Goal: Find specific page/section: Find specific page/section

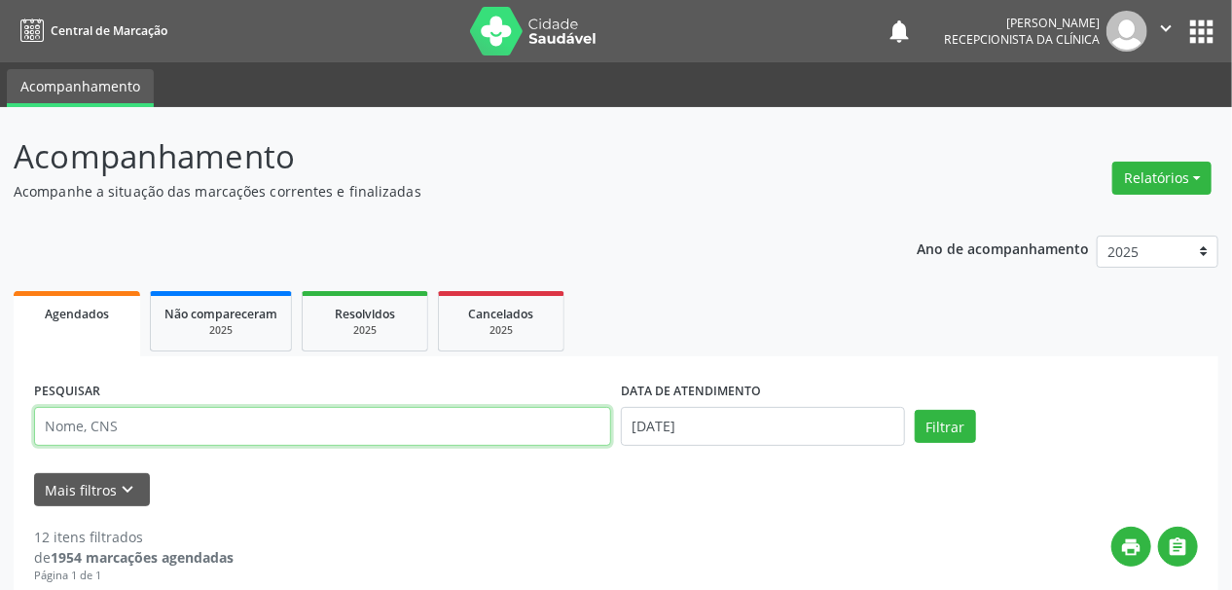
click at [144, 416] on input "text" at bounding box center [322, 426] width 577 height 39
type input "[PERSON_NAME]"
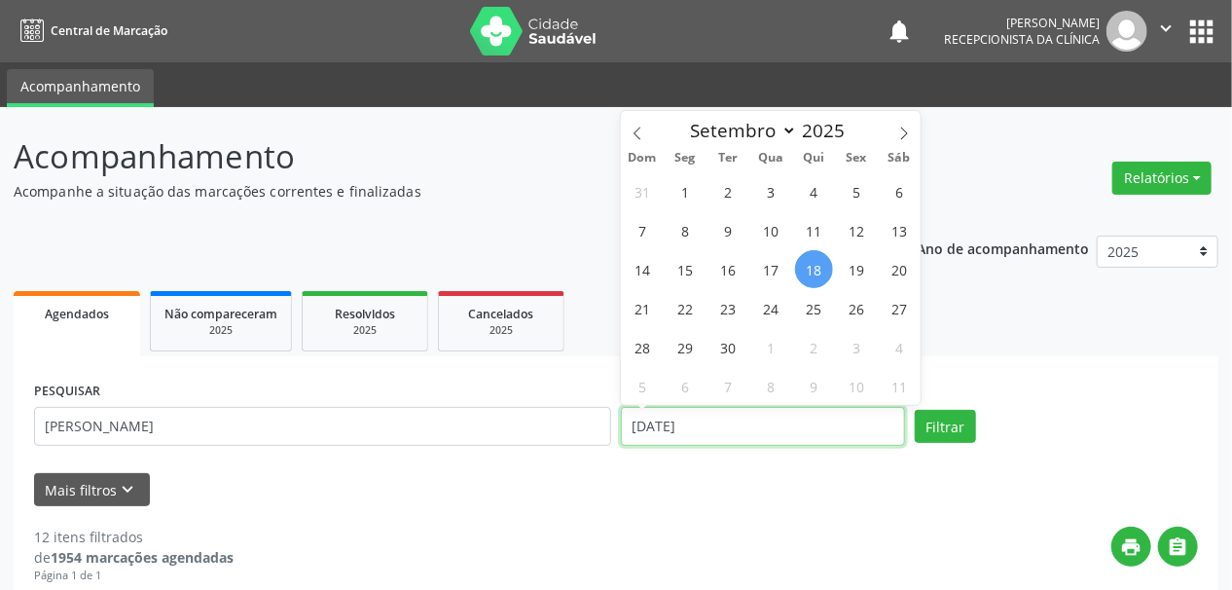
click at [693, 422] on input "[DATE]" at bounding box center [763, 426] width 284 height 39
click at [732, 312] on span "23" at bounding box center [728, 308] width 38 height 38
type input "23/09/2025"
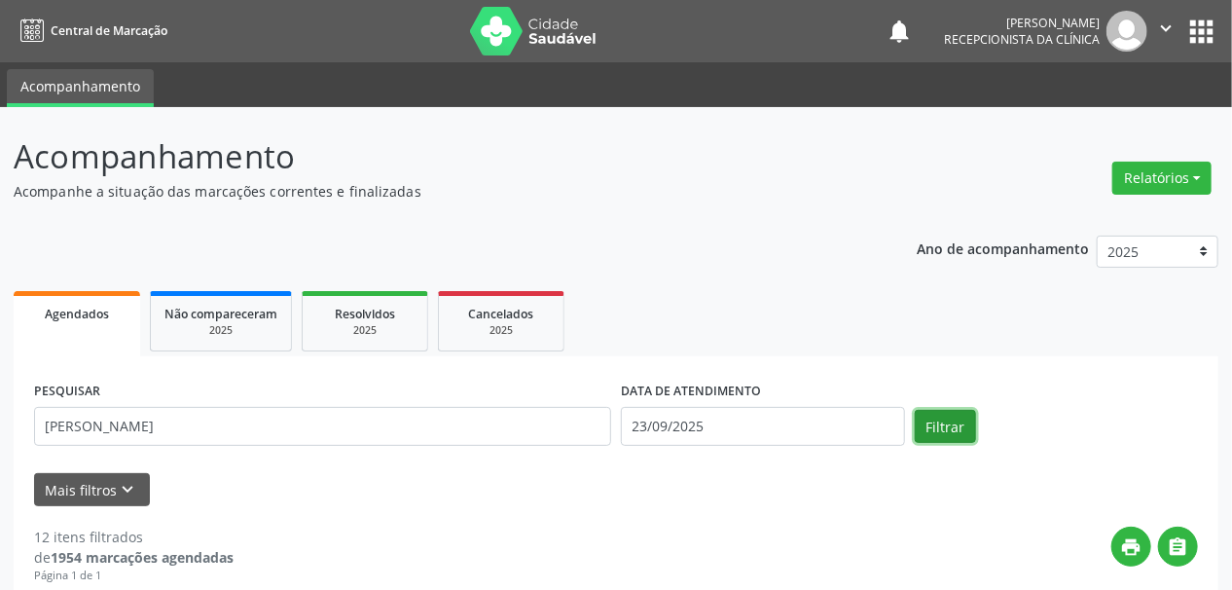
click at [938, 423] on button "Filtrar" at bounding box center [944, 426] width 61 height 33
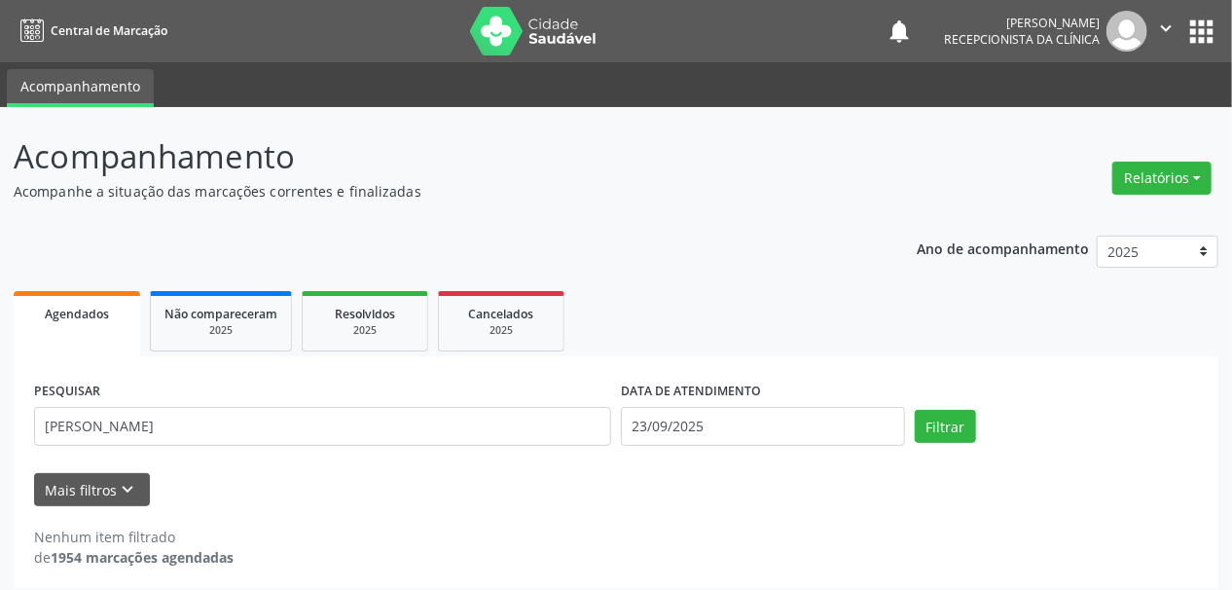
scroll to position [12, 0]
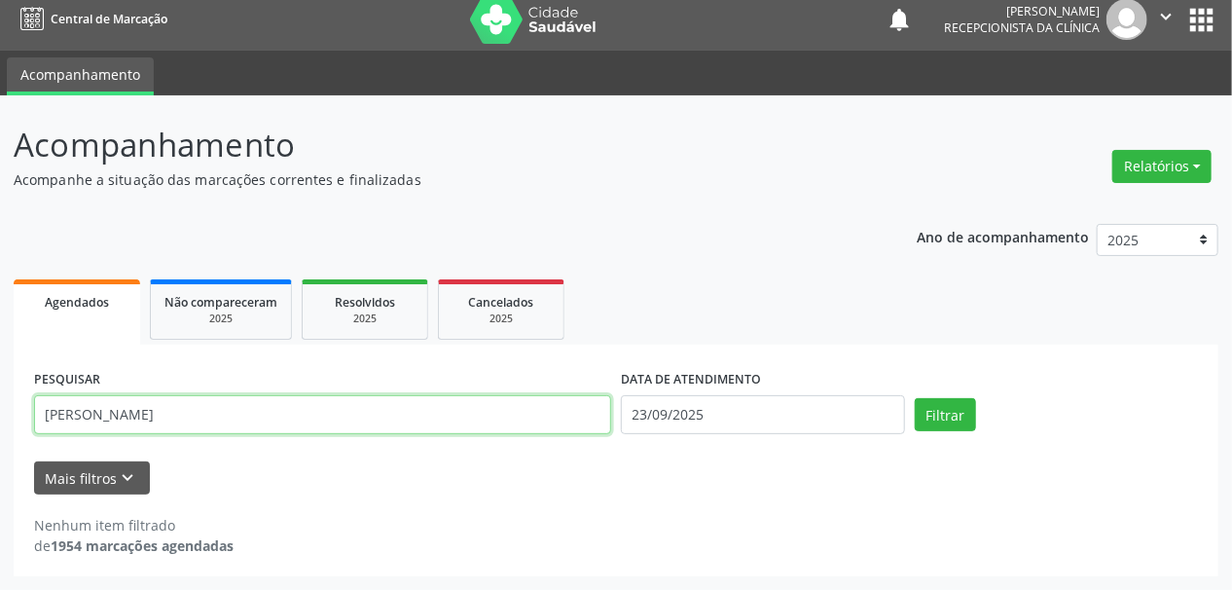
click at [140, 417] on input "antonio jose" at bounding box center [322, 414] width 577 height 39
type input "antonio joao"
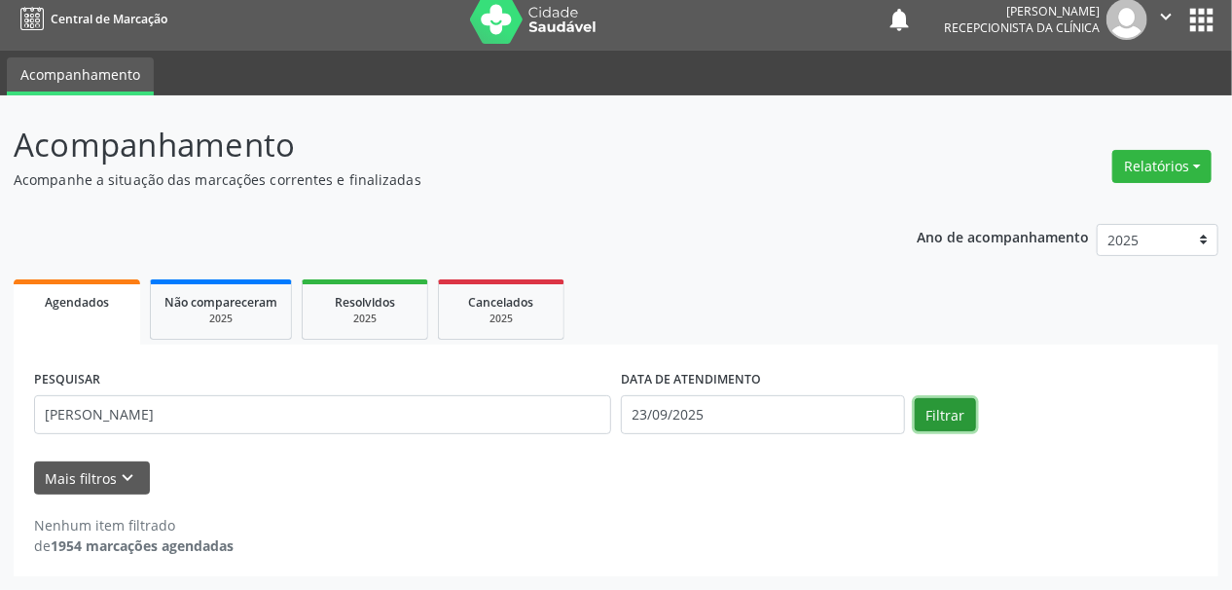
click at [953, 413] on button "Filtrar" at bounding box center [944, 414] width 61 height 33
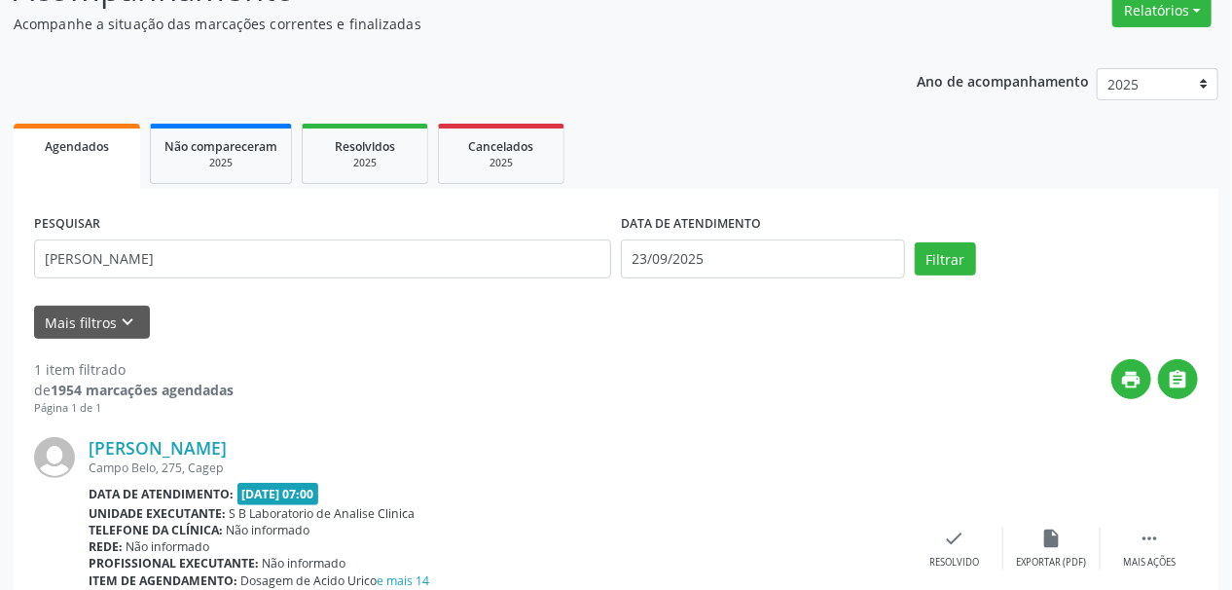
scroll to position [291, 0]
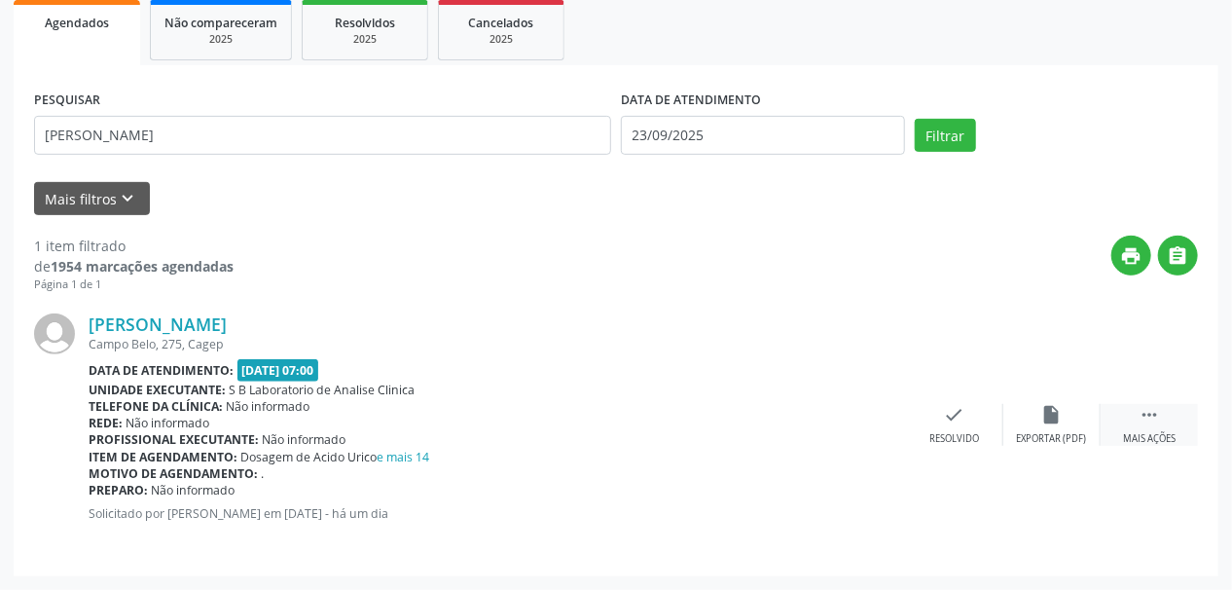
click at [1150, 410] on icon "" at bounding box center [1148, 414] width 21 height 21
click at [851, 421] on icon "print" at bounding box center [856, 414] width 21 height 21
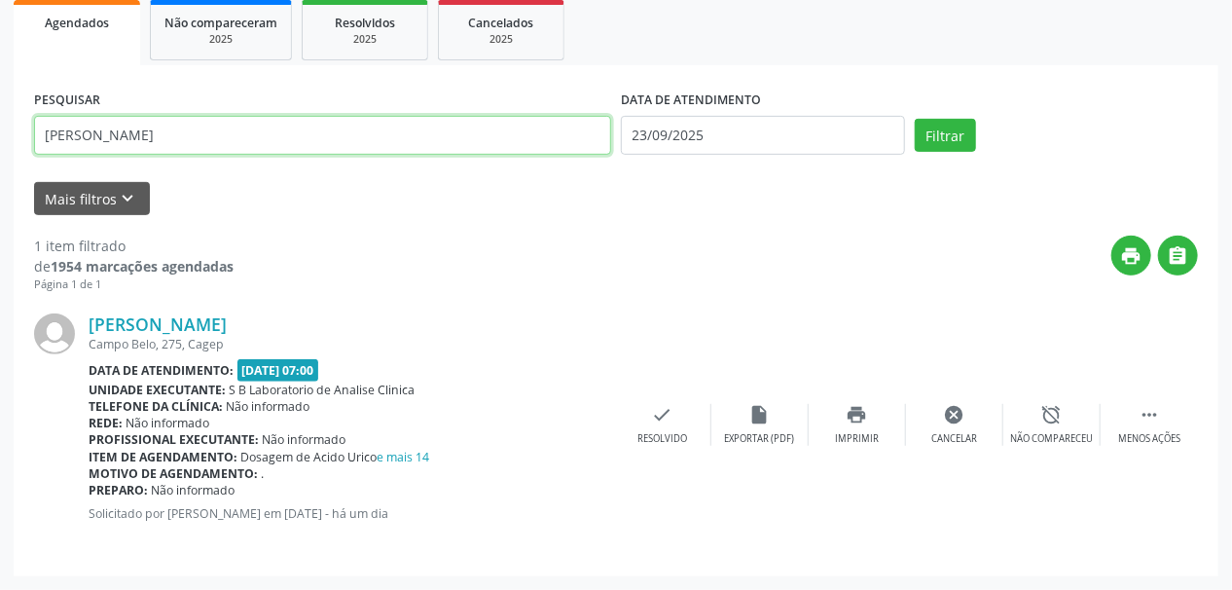
drag, startPoint x: 186, startPoint y: 140, endPoint x: 17, endPoint y: 134, distance: 169.4
click at [17, 134] on div "PESQUISAR antonio joao DATA DE ATENDIMENTO 23/09/2025 Filtrar UNIDADE DE REFERÊ…" at bounding box center [616, 320] width 1204 height 511
type input "riqueane maria"
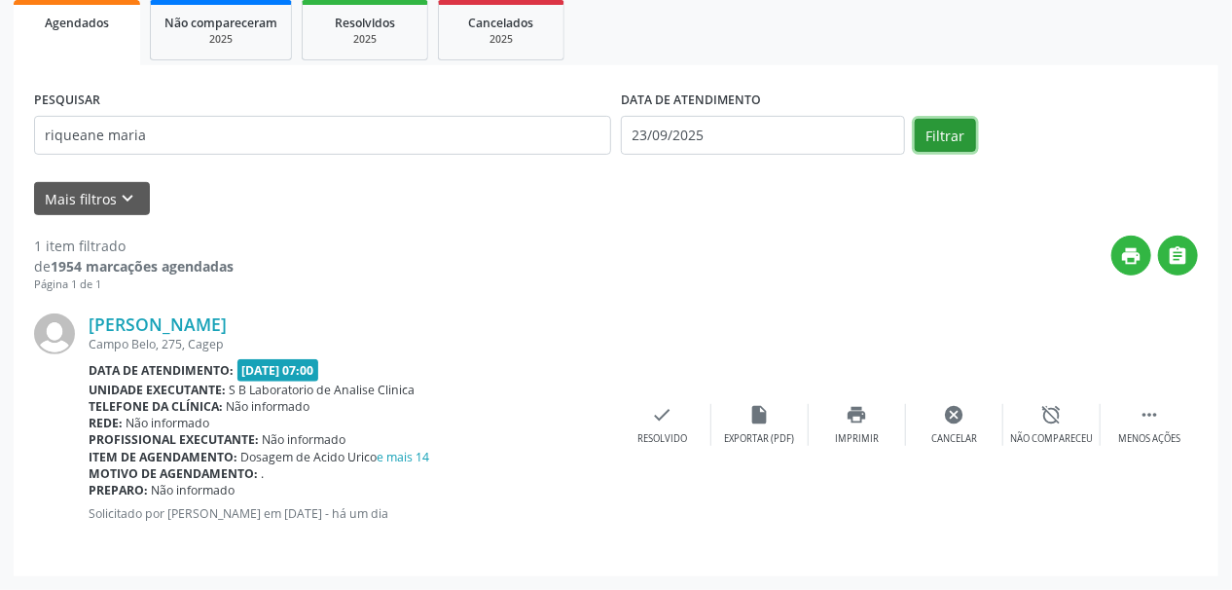
click at [922, 129] on button "Filtrar" at bounding box center [944, 135] width 61 height 33
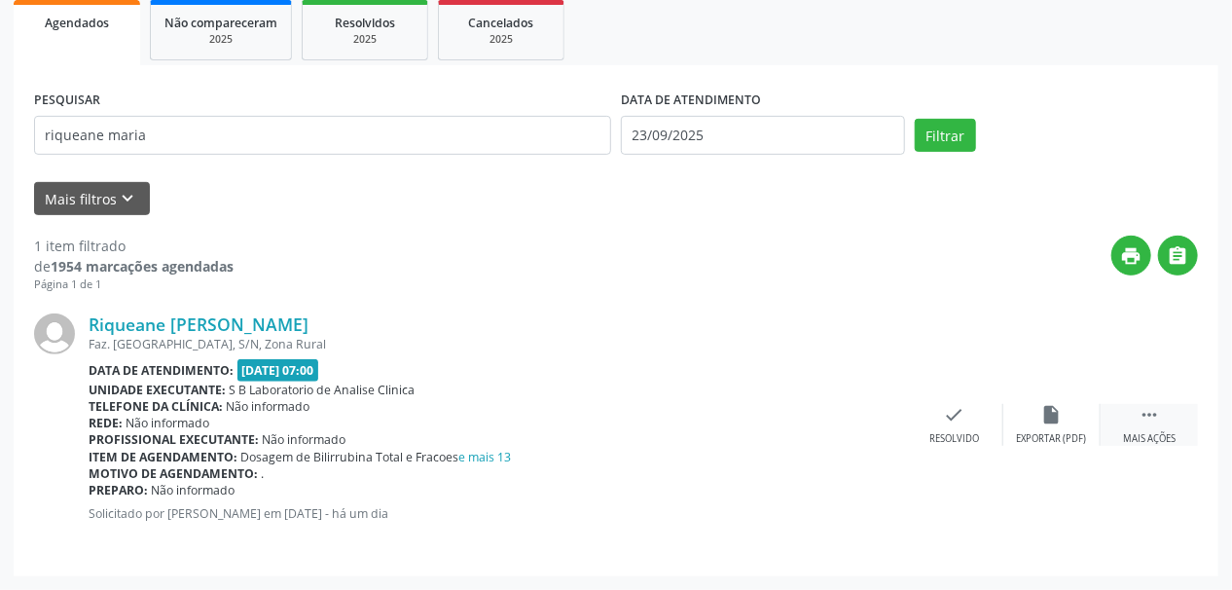
click at [1148, 432] on div "Mais ações" at bounding box center [1149, 439] width 53 height 14
click at [861, 435] on div "Imprimir" at bounding box center [857, 439] width 44 height 14
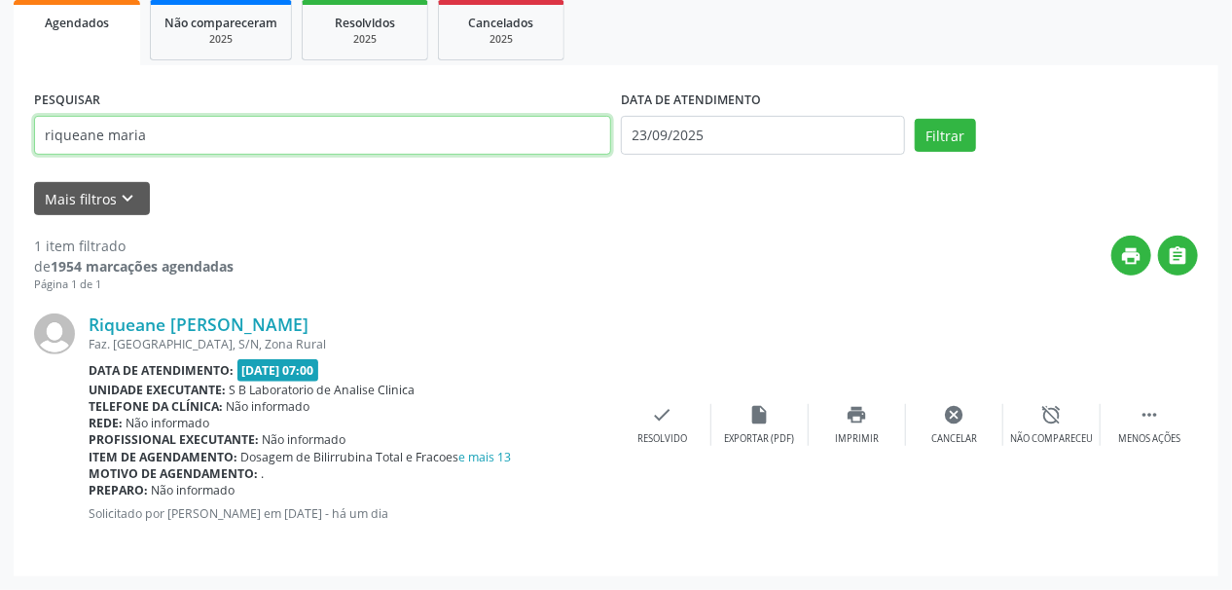
drag, startPoint x: 178, startPoint y: 135, endPoint x: 27, endPoint y: 128, distance: 150.9
click at [30, 128] on div "PESQUISAR riqueane maria" at bounding box center [322, 127] width 587 height 83
type input "jessica milene"
click at [914, 119] on button "Filtrar" at bounding box center [944, 135] width 61 height 33
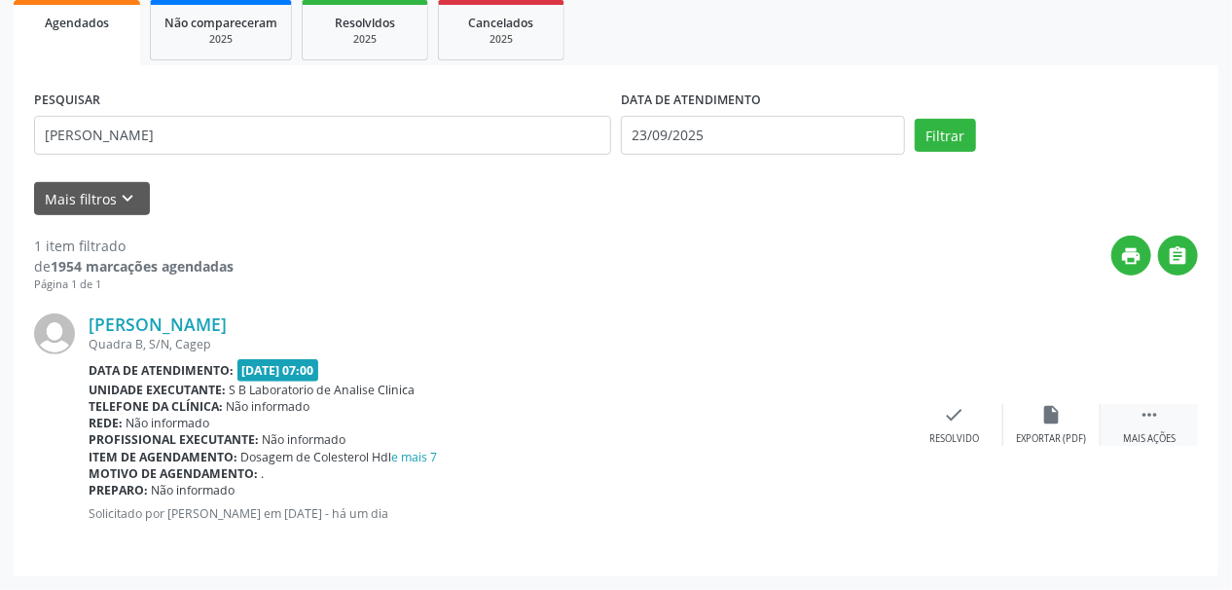
click at [1144, 428] on div " Mais ações" at bounding box center [1148, 425] width 97 height 42
click at [842, 429] on div "print Imprimir" at bounding box center [856, 425] width 97 height 42
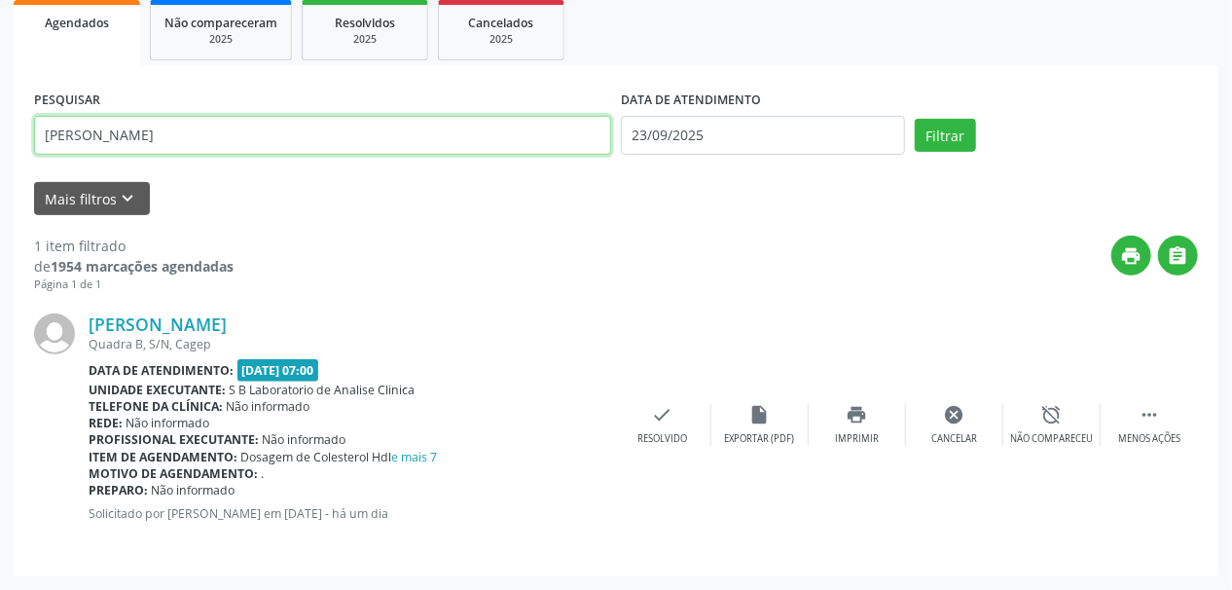
drag, startPoint x: 148, startPoint y: 125, endPoint x: 0, endPoint y: 146, distance: 149.4
click at [0, 146] on div "Acompanhamento Acompanhe a situação das marcações correntes e finalizadas Relat…" at bounding box center [616, 202] width 1232 height 773
click at [914, 119] on button "Filtrar" at bounding box center [944, 135] width 61 height 33
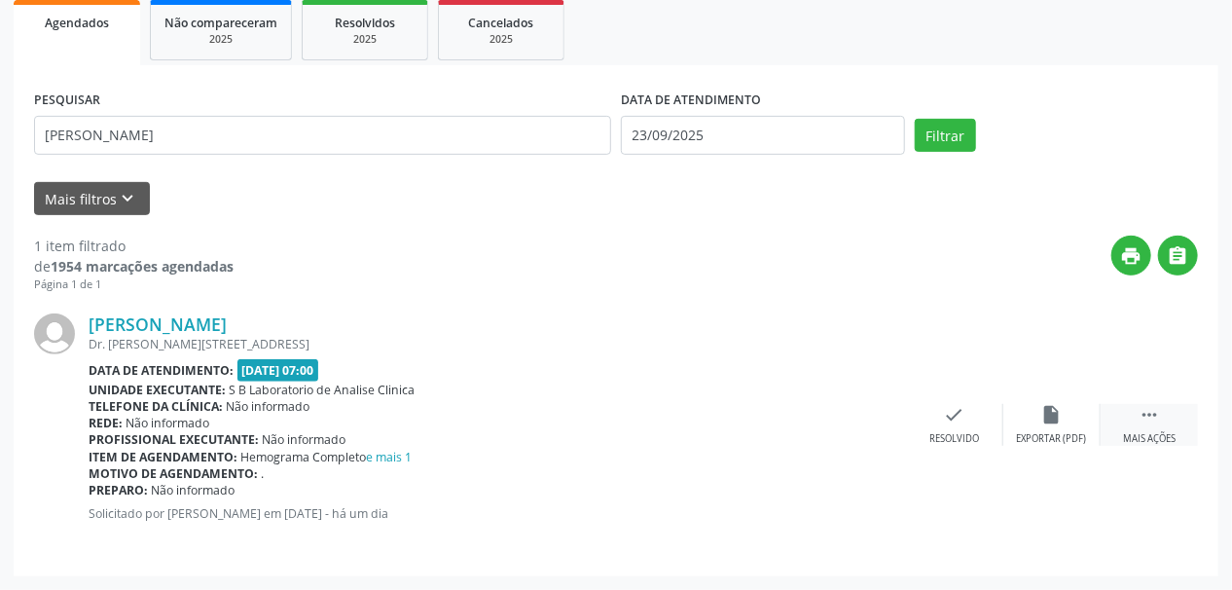
click at [1158, 419] on icon "" at bounding box center [1148, 414] width 21 height 21
click at [860, 432] on div "Imprimir" at bounding box center [857, 439] width 44 height 14
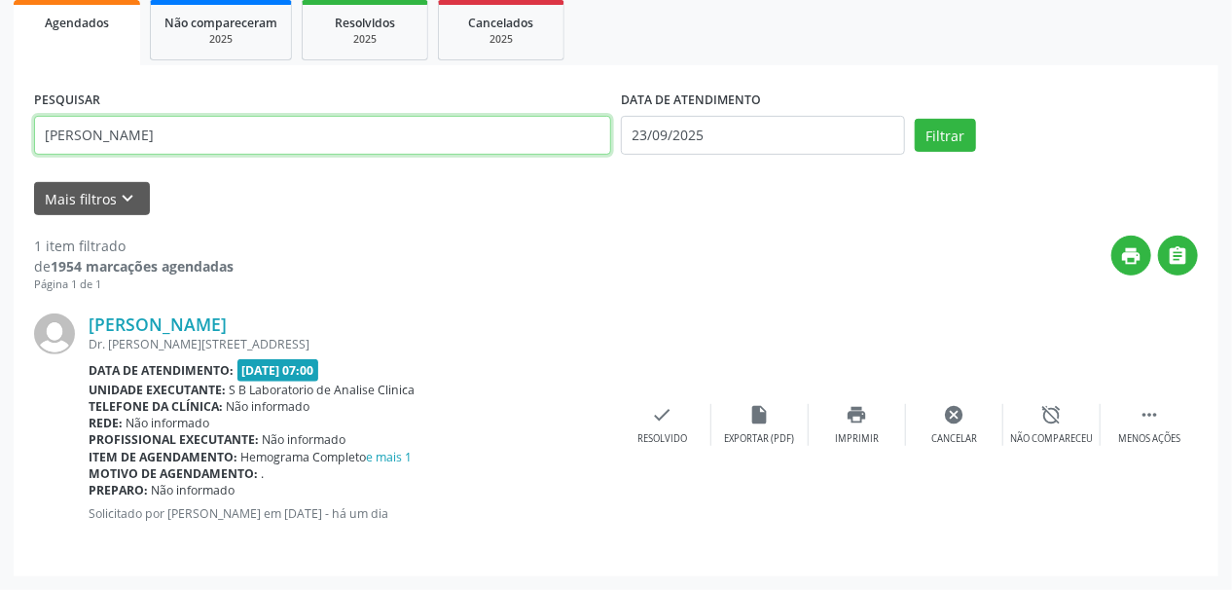
drag, startPoint x: 166, startPoint y: 132, endPoint x: 52, endPoint y: 131, distance: 114.8
click at [52, 131] on input "pablo henrique" at bounding box center [322, 135] width 577 height 39
type input "p"
type input "n"
type input "maria lucia"
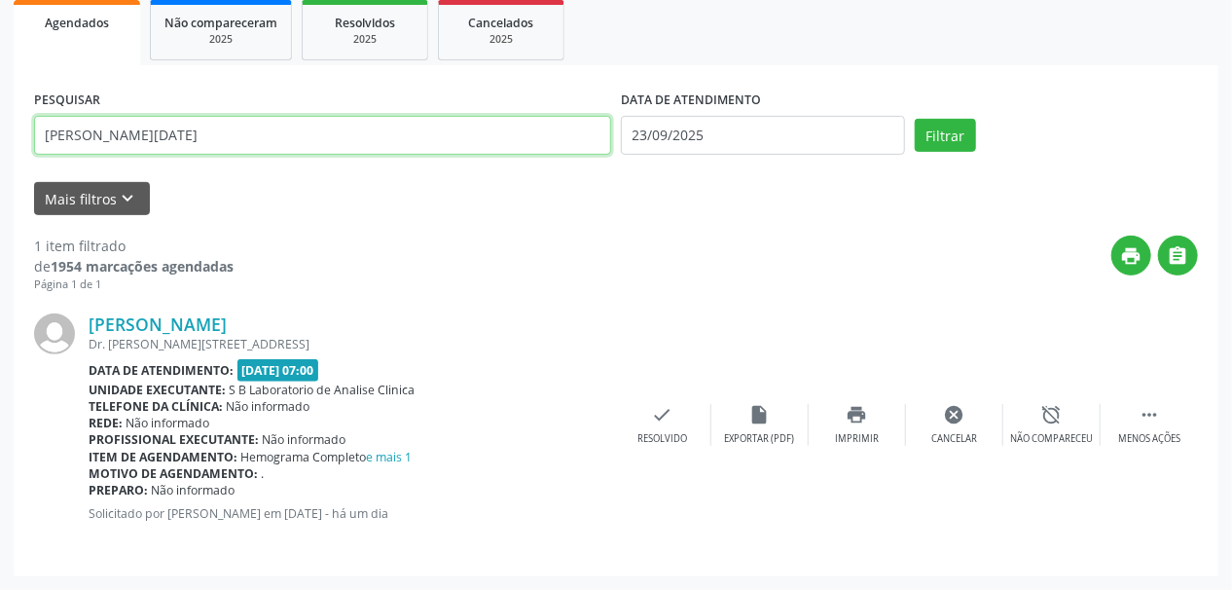
click at [914, 119] on button "Filtrar" at bounding box center [944, 135] width 61 height 33
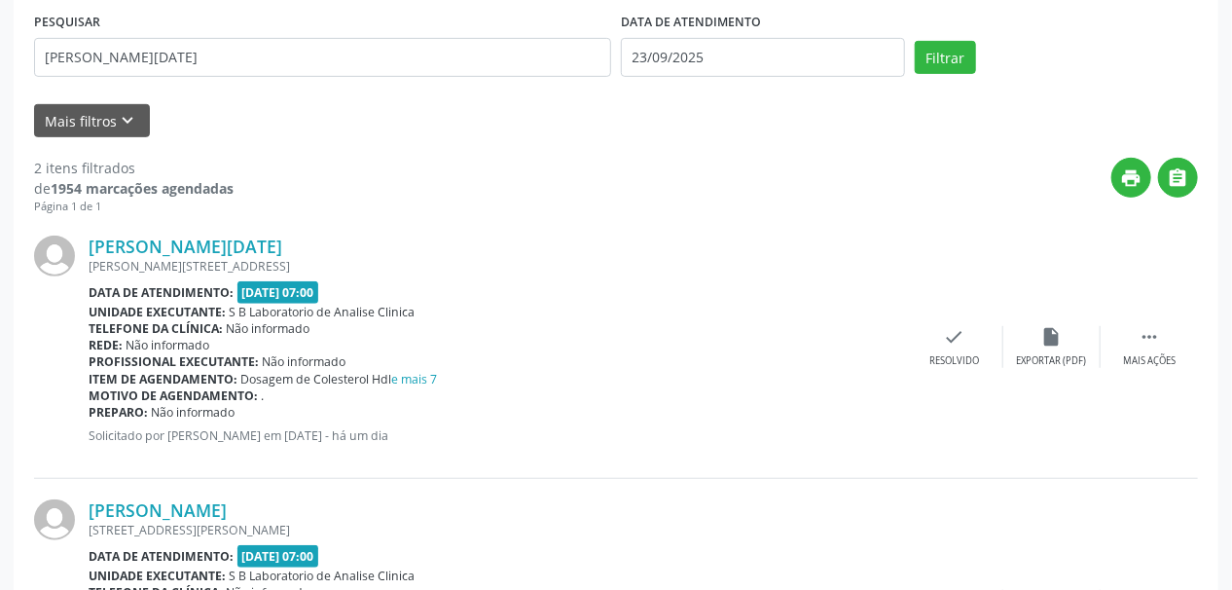
scroll to position [447, 0]
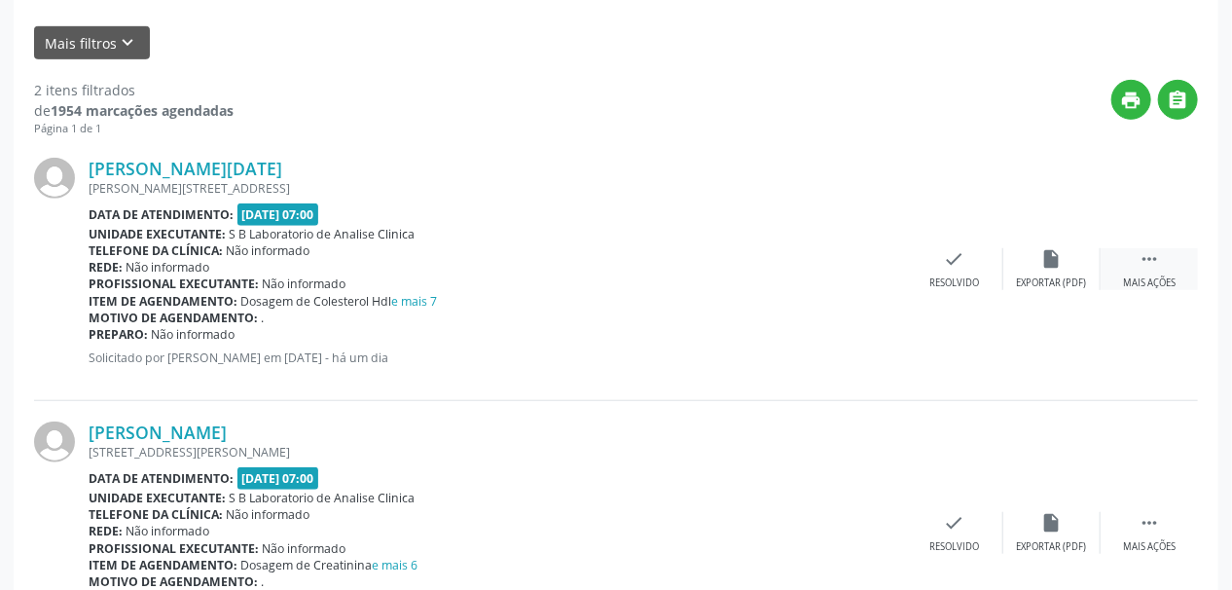
click at [1150, 265] on icon "" at bounding box center [1148, 258] width 21 height 21
click at [865, 276] on div "Imprimir" at bounding box center [857, 283] width 44 height 14
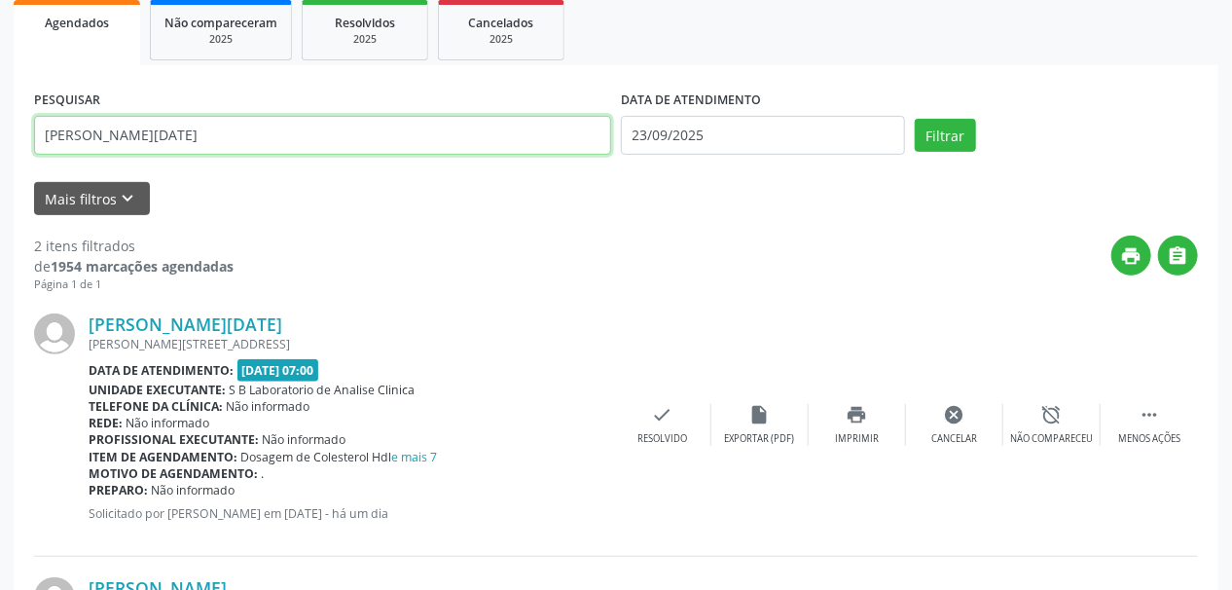
drag, startPoint x: 151, startPoint y: 131, endPoint x: 4, endPoint y: 143, distance: 147.4
click at [11, 144] on div "Acompanhamento Acompanhe a situação das marcações correntes e finalizadas Relat…" at bounding box center [616, 334] width 1232 height 1037
type input "joao alves"
click at [914, 119] on button "Filtrar" at bounding box center [944, 135] width 61 height 33
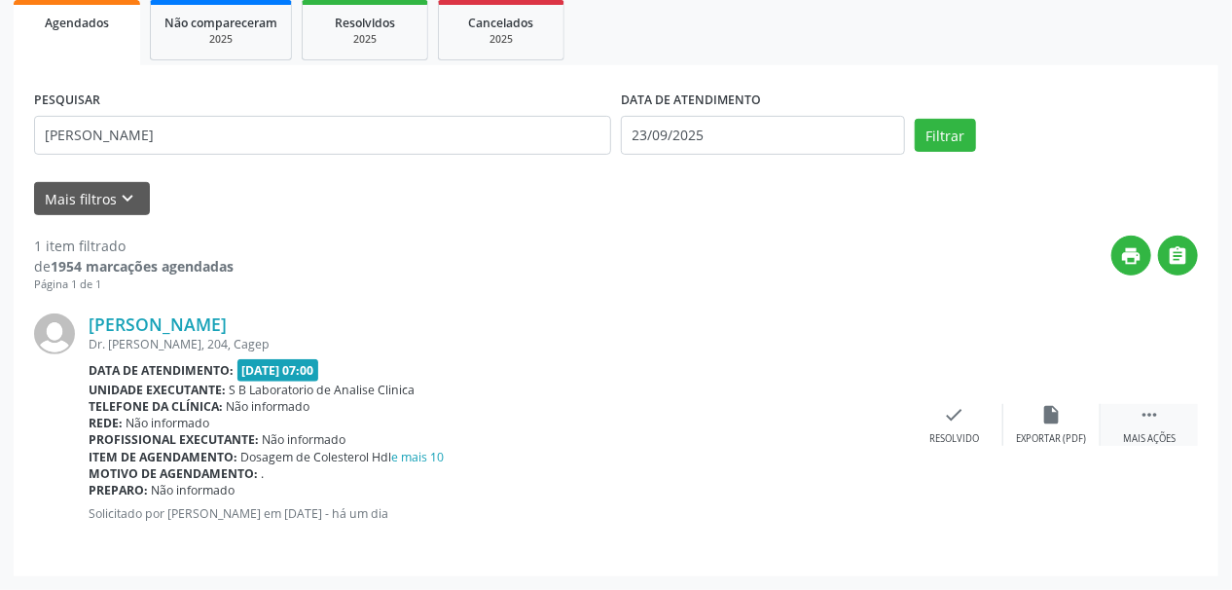
click at [1149, 432] on div "Mais ações" at bounding box center [1149, 439] width 53 height 14
click at [868, 424] on div "print Imprimir" at bounding box center [856, 425] width 97 height 42
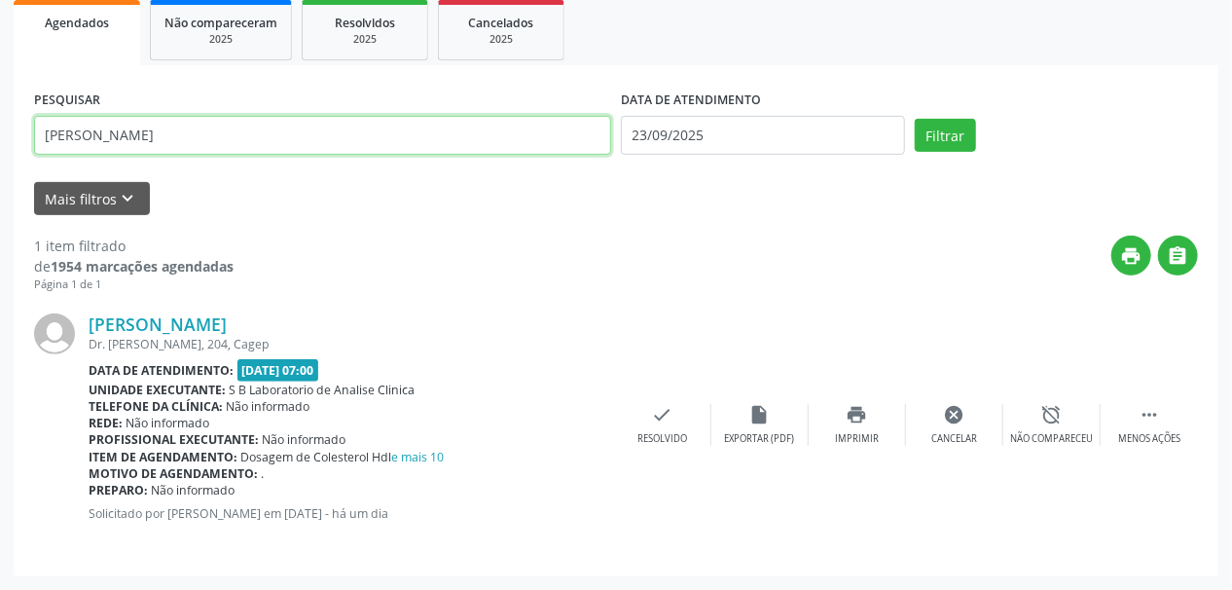
drag, startPoint x: 153, startPoint y: 132, endPoint x: 4, endPoint y: 145, distance: 149.4
click at [10, 152] on div "Acompanhamento Acompanhe a situação das marcações correntes e finalizadas Relat…" at bounding box center [616, 202] width 1232 height 773
type input "joao galdino"
click at [914, 119] on button "Filtrar" at bounding box center [944, 135] width 61 height 33
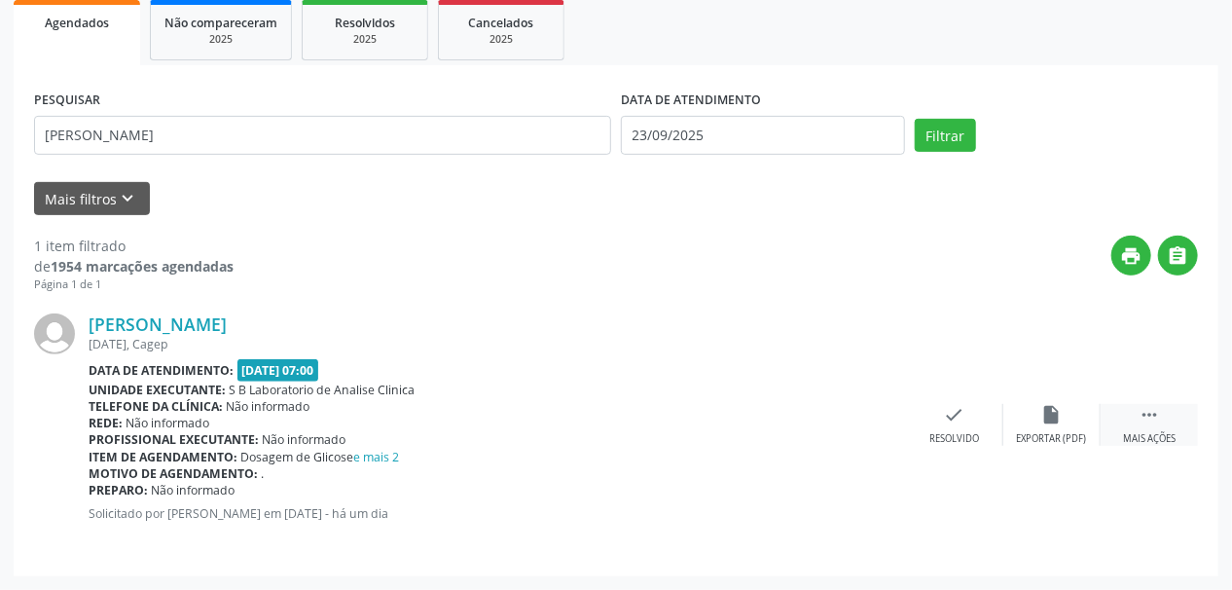
click at [1152, 427] on div " Mais ações" at bounding box center [1148, 425] width 97 height 42
click at [859, 432] on div "Imprimir" at bounding box center [857, 439] width 44 height 14
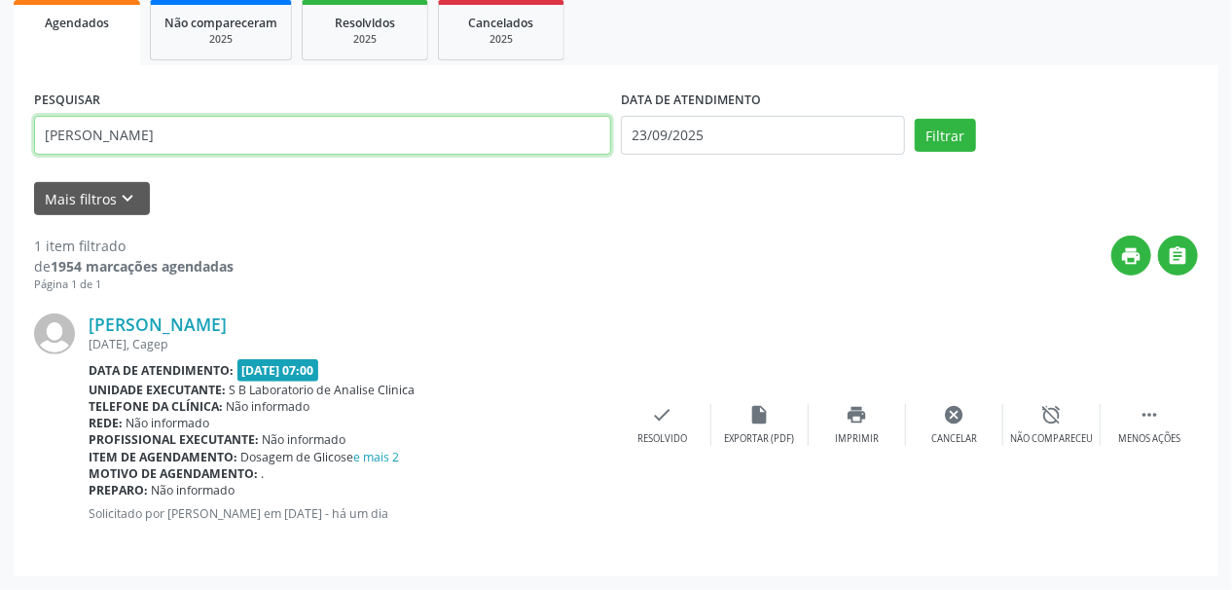
drag, startPoint x: 169, startPoint y: 127, endPoint x: 28, endPoint y: 126, distance: 141.1
click at [29, 126] on div "PESQUISAR joao galdino" at bounding box center [322, 127] width 587 height 83
click at [914, 119] on button "Filtrar" at bounding box center [944, 135] width 61 height 33
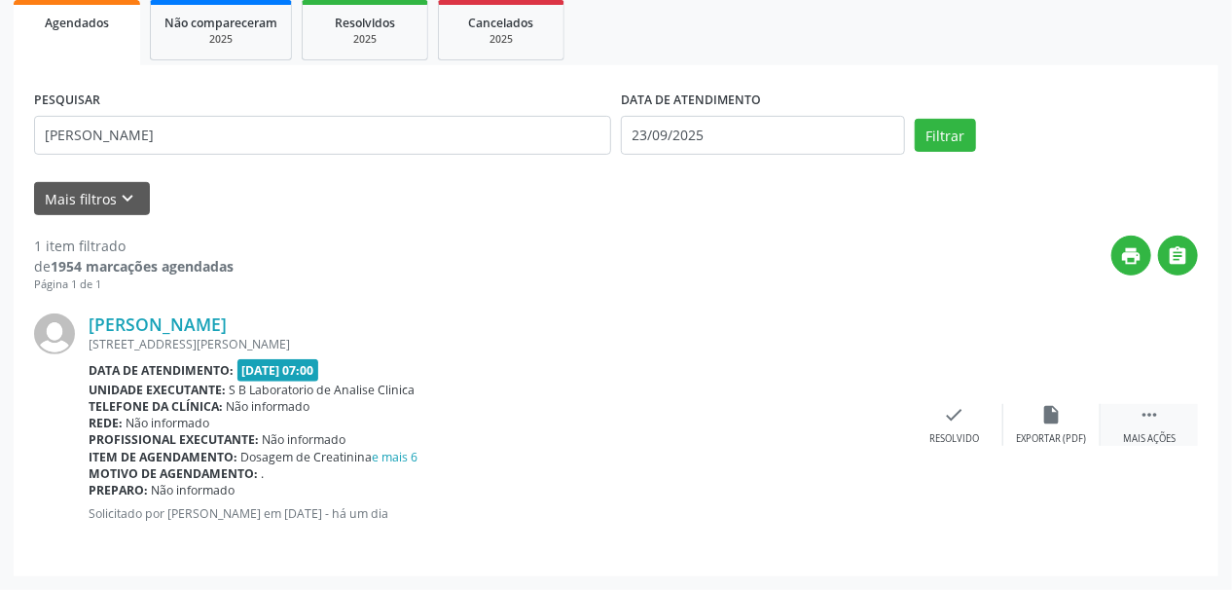
click at [1146, 432] on div "Mais ações" at bounding box center [1149, 439] width 53 height 14
click at [861, 420] on icon "print" at bounding box center [856, 414] width 21 height 21
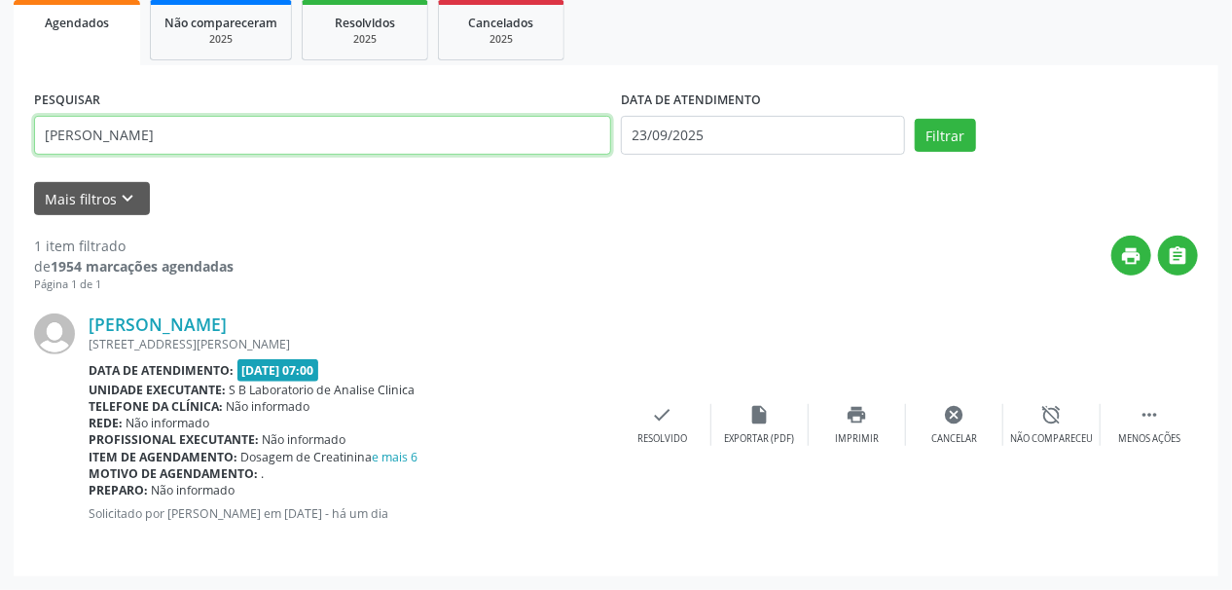
drag, startPoint x: 160, startPoint y: 133, endPoint x: 2, endPoint y: 131, distance: 157.6
click at [2, 131] on div "Acompanhamento Acompanhe a situação das marcações correntes e finalizadas Relat…" at bounding box center [616, 202] width 1232 height 773
click at [914, 119] on button "Filtrar" at bounding box center [944, 135] width 61 height 33
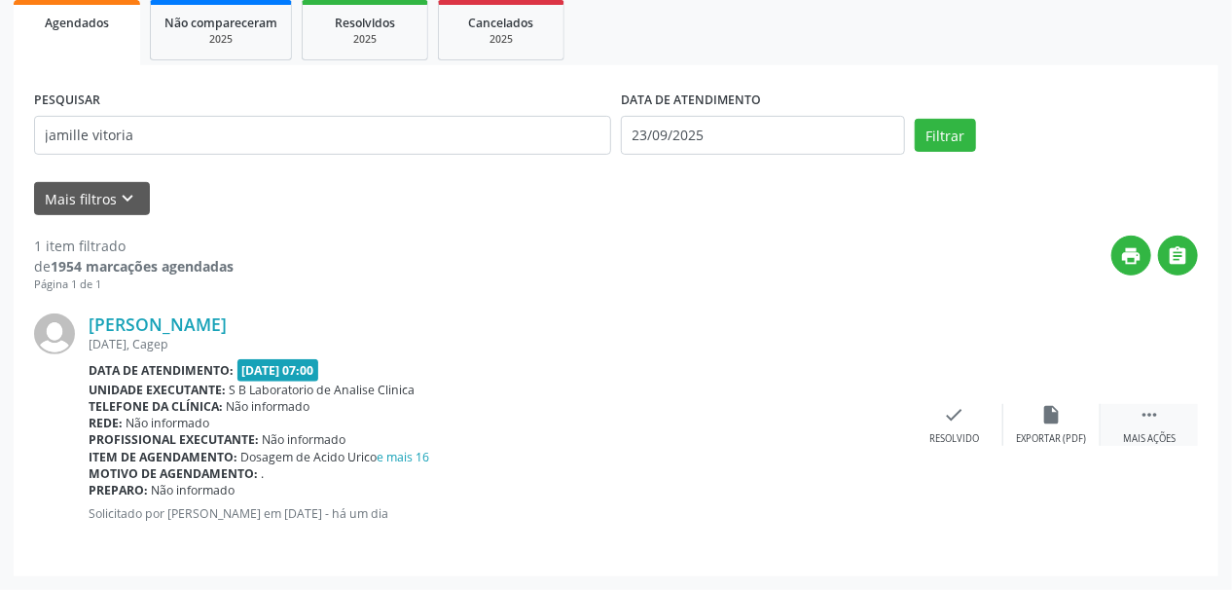
click at [1164, 432] on div "Mais ações" at bounding box center [1149, 439] width 53 height 14
click at [851, 432] on div "Imprimir" at bounding box center [857, 439] width 44 height 14
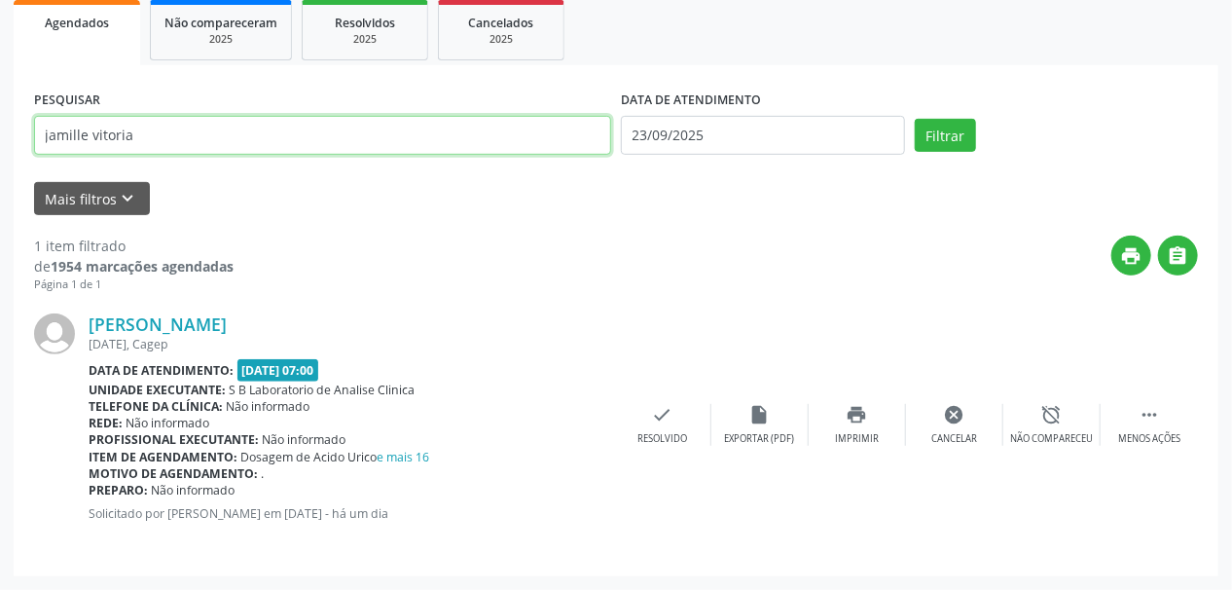
drag, startPoint x: 132, startPoint y: 128, endPoint x: 0, endPoint y: 129, distance: 132.3
click at [0, 129] on div "Acompanhamento Acompanhe a situação das marcações correntes e finalizadas Relat…" at bounding box center [616, 202] width 1232 height 773
type input "claudio garcia"
click at [914, 119] on button "Filtrar" at bounding box center [944, 135] width 61 height 33
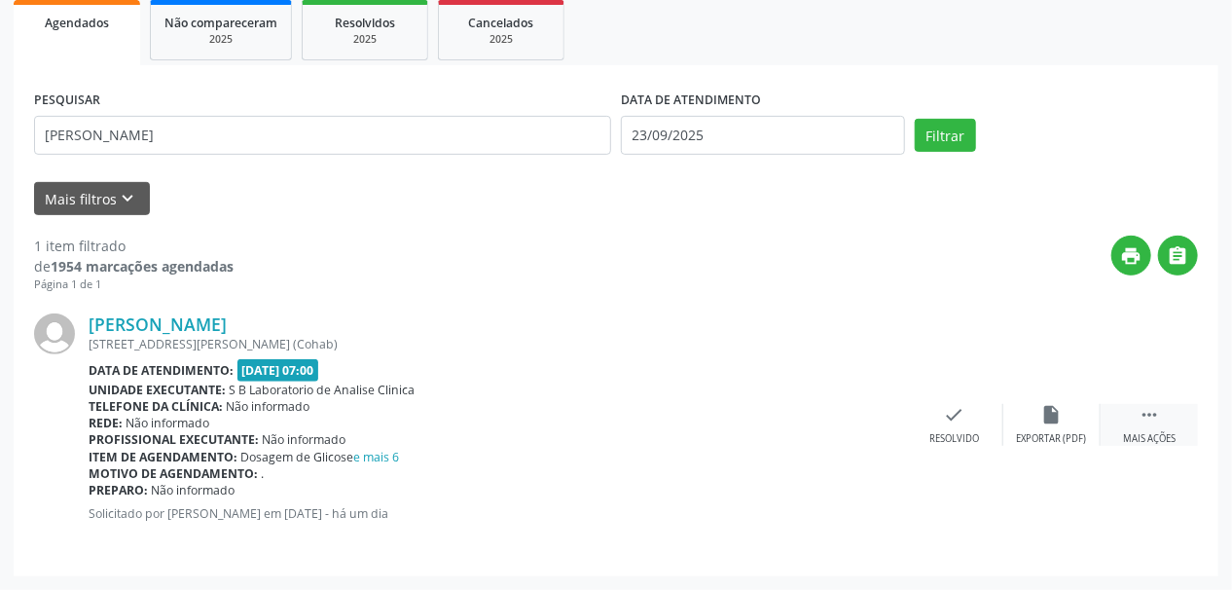
click at [1128, 416] on div " Mais ações" at bounding box center [1148, 425] width 97 height 42
click at [860, 420] on icon "print" at bounding box center [856, 414] width 21 height 21
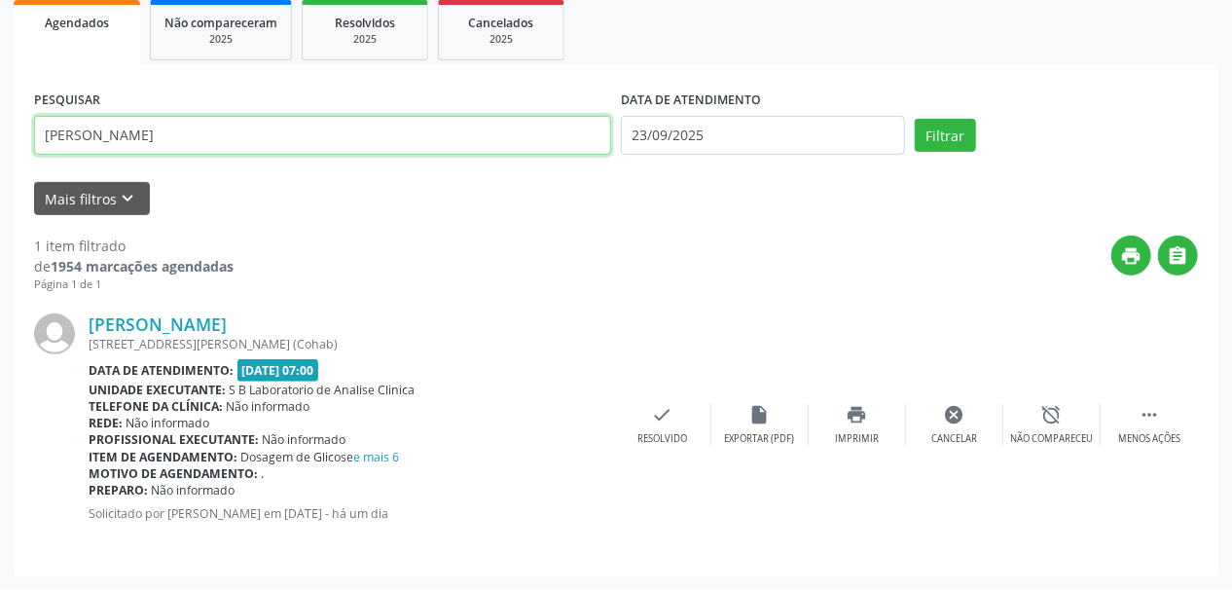
drag, startPoint x: 173, startPoint y: 143, endPoint x: 11, endPoint y: 128, distance: 163.1
click at [11, 128] on div "Acompanhamento Acompanhe a situação das marcações correntes e finalizadas Relat…" at bounding box center [616, 202] width 1232 height 773
click at [914, 119] on button "Filtrar" at bounding box center [944, 135] width 61 height 33
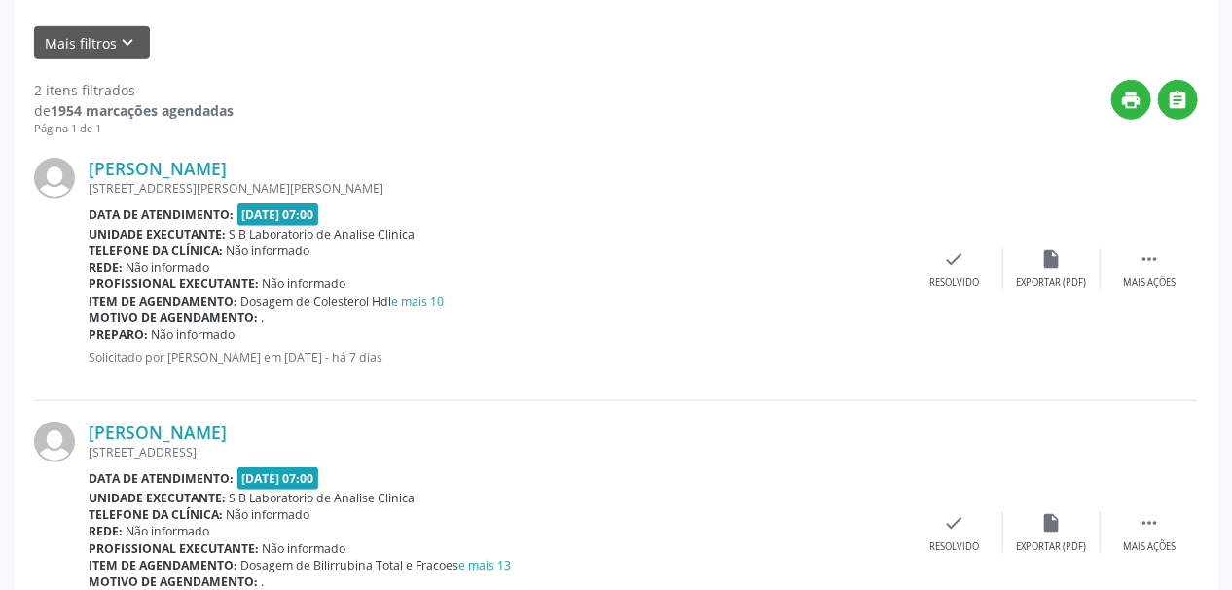
scroll to position [555, 0]
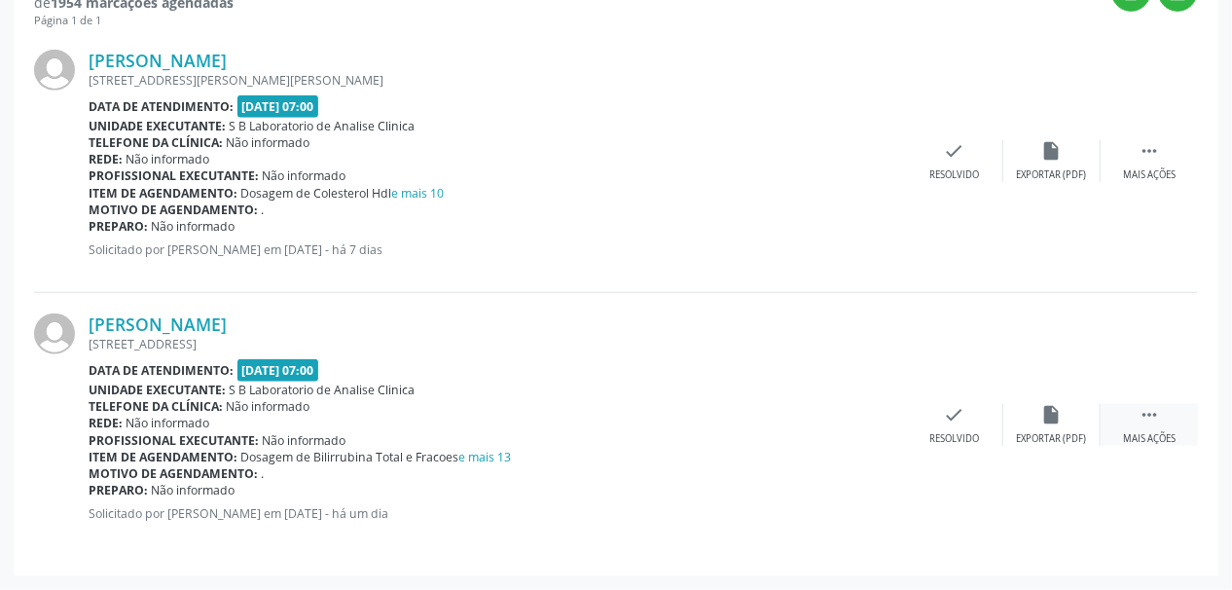
click at [1167, 414] on div " Mais ações" at bounding box center [1148, 425] width 97 height 42
click at [852, 427] on div "print Imprimir" at bounding box center [856, 425] width 97 height 42
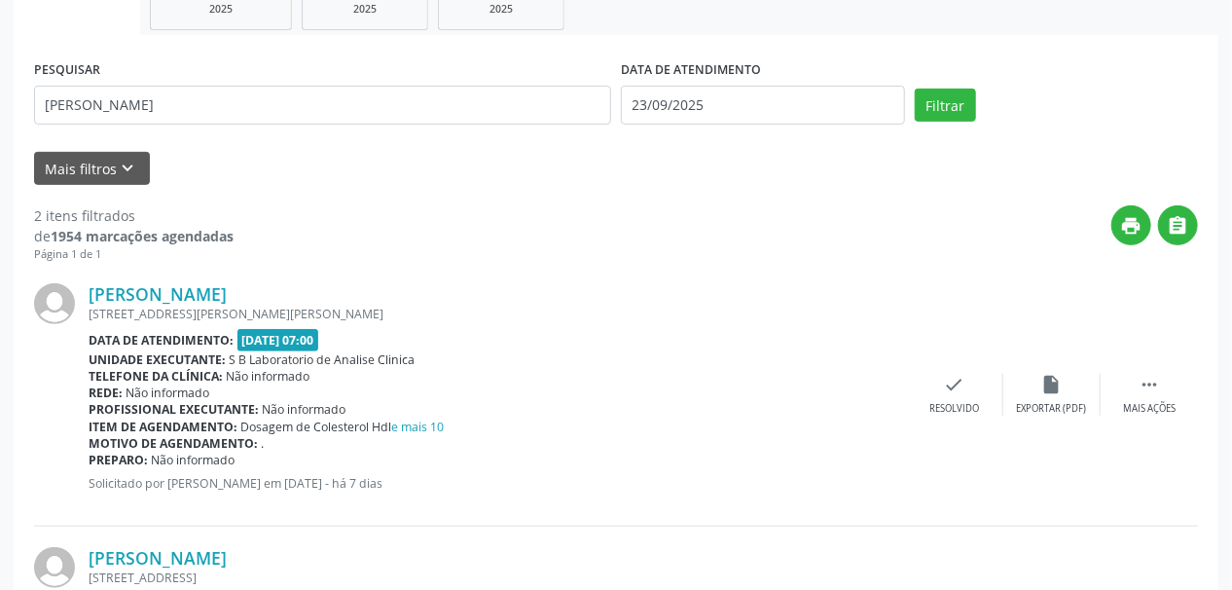
scroll to position [88, 0]
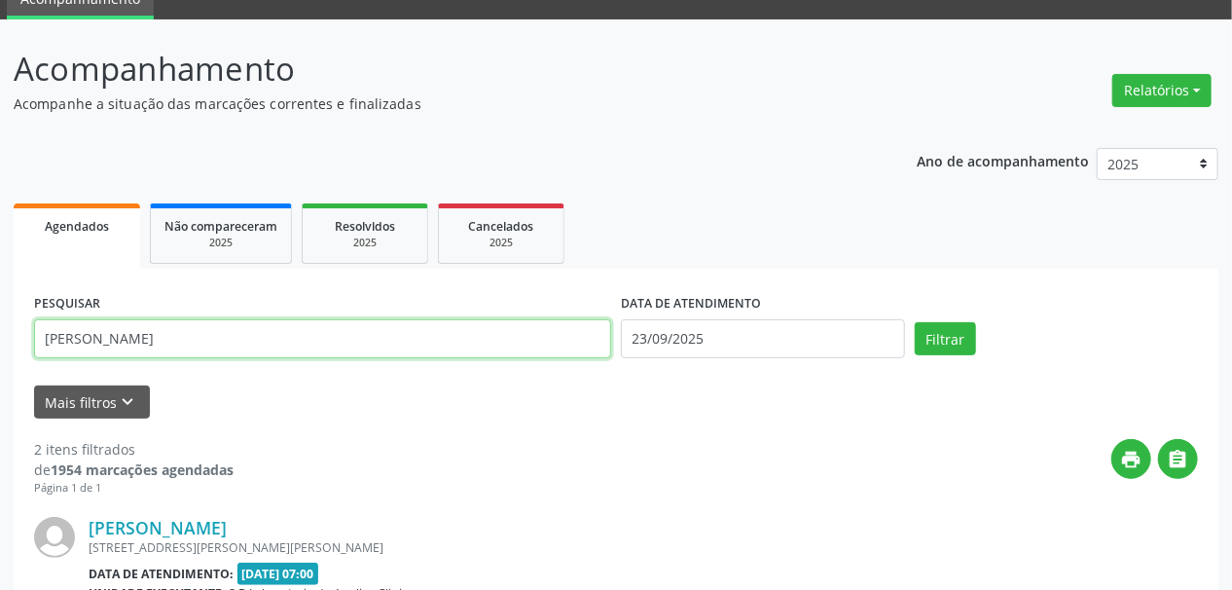
drag, startPoint x: 203, startPoint y: 342, endPoint x: 4, endPoint y: 336, distance: 199.5
click at [4, 336] on div "Acompanhamento Acompanhe a situação das marcações correntes e finalizadas Relat…" at bounding box center [616, 537] width 1232 height 1037
click at [914, 322] on button "Filtrar" at bounding box center [944, 338] width 61 height 33
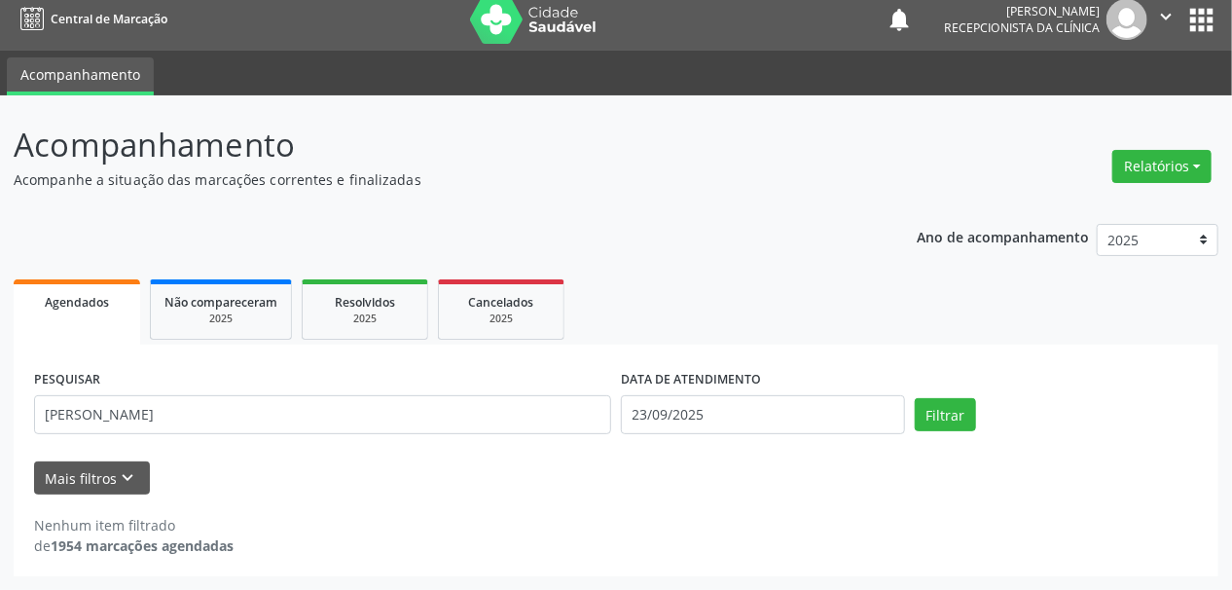
scroll to position [12, 0]
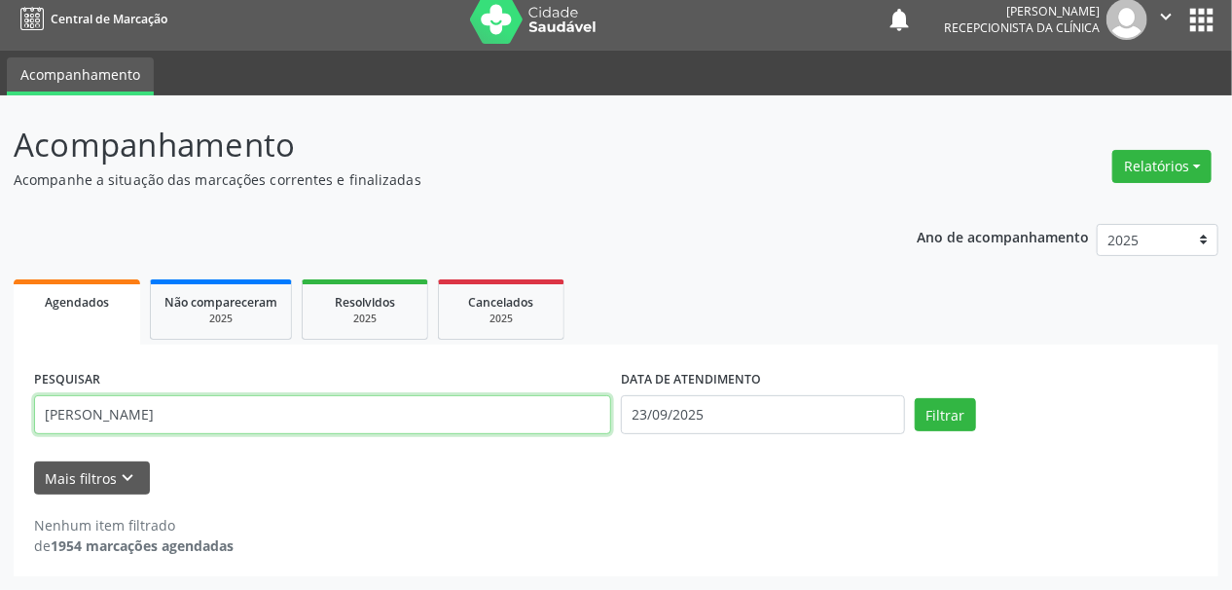
click at [160, 408] on input "josefa luzia" at bounding box center [322, 414] width 577 height 39
type input "josefa luiza"
click at [914, 398] on button "Filtrar" at bounding box center [944, 414] width 61 height 33
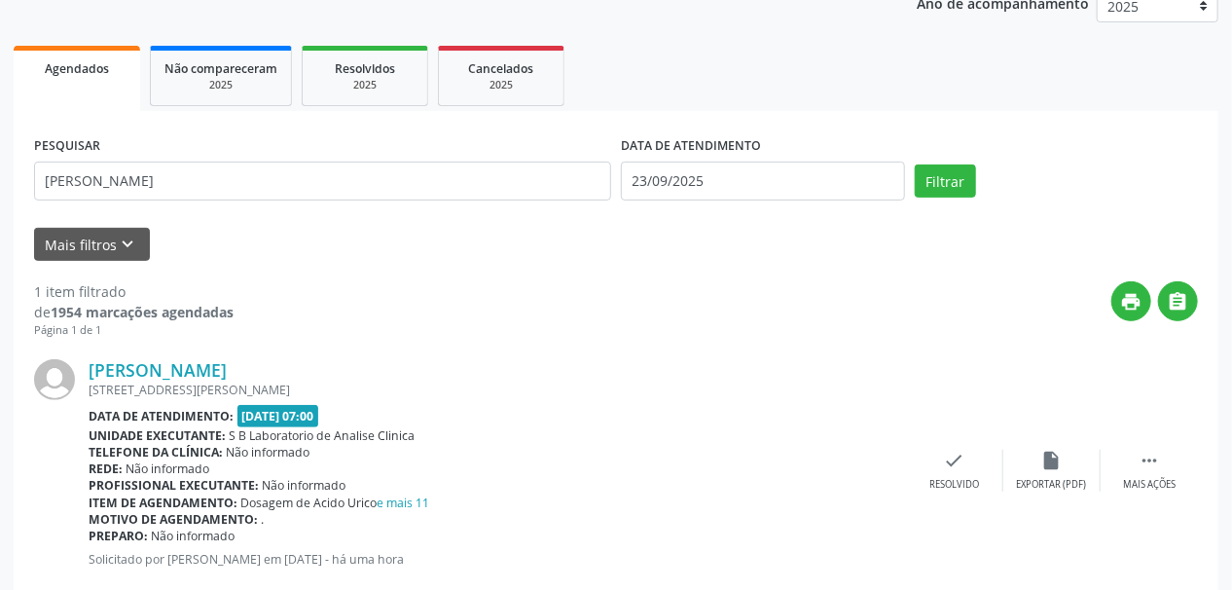
scroll to position [291, 0]
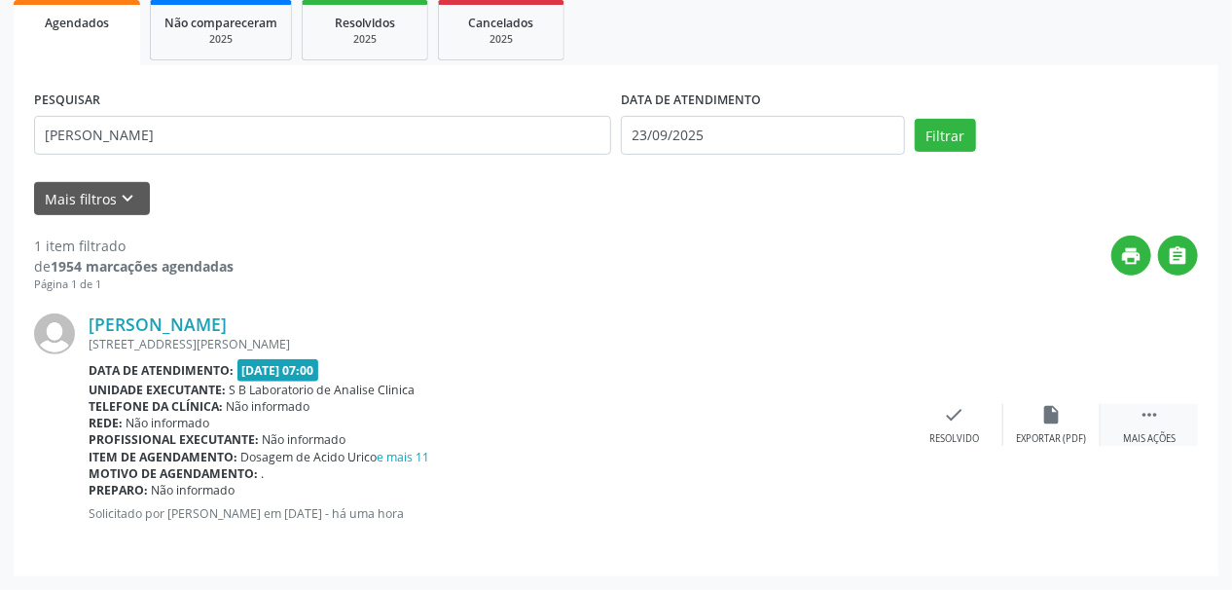
click at [1148, 416] on icon "" at bounding box center [1148, 414] width 21 height 21
click at [874, 424] on div "print Imprimir" at bounding box center [856, 425] width 97 height 42
